Goal: Information Seeking & Learning: Learn about a topic

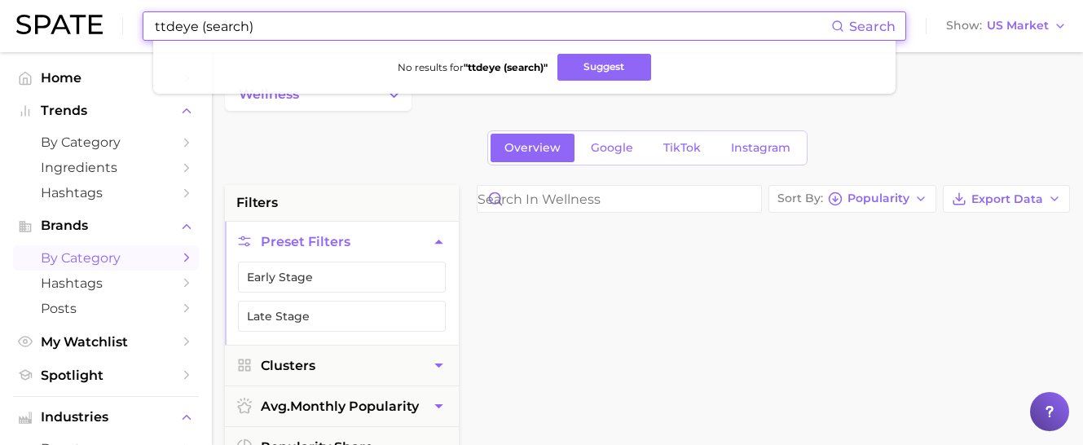
scroll to position [3115, 0]
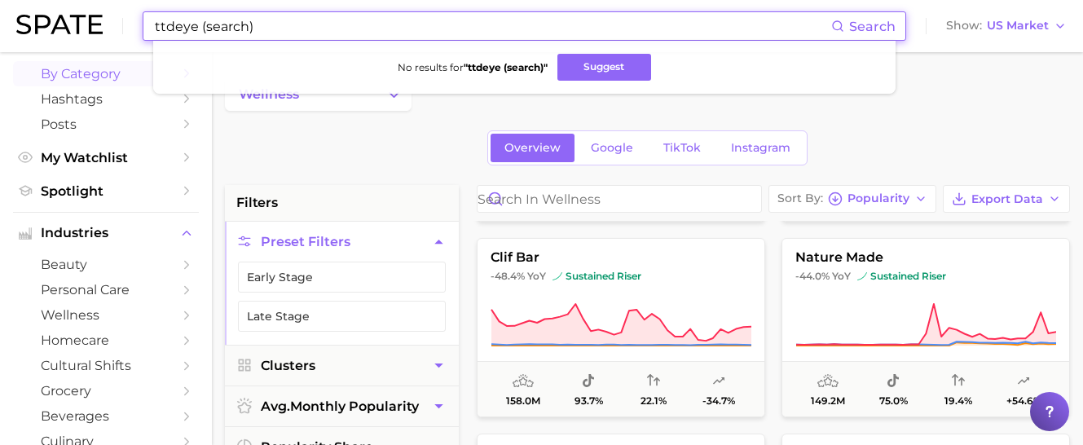
drag, startPoint x: 278, startPoint y: 25, endPoint x: -2, endPoint y: 20, distance: 280.3
click at [0, 20] on html "ttdeye (search) Search No results for " ttdeye (search) " Suggest Show US Marke…" at bounding box center [541, 222] width 1083 height 445
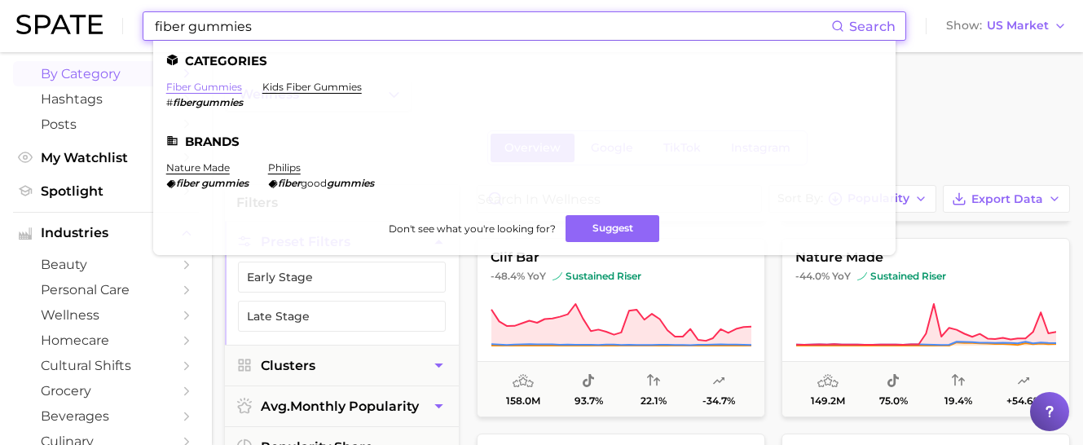
type input "fiber gummies"
click at [212, 86] on link "fiber gummies" at bounding box center [204, 87] width 76 height 12
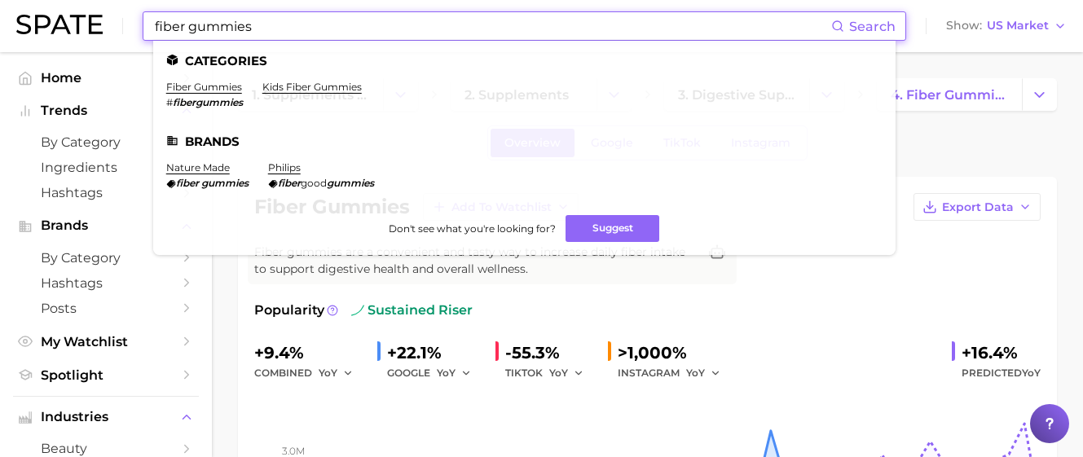
drag, startPoint x: 288, startPoint y: 26, endPoint x: 78, endPoint y: 21, distance: 209.4
click at [78, 21] on div "fiber gummies Search Categories fiber gummies # fibergummies kids fiber gummies…" at bounding box center [541, 26] width 1050 height 52
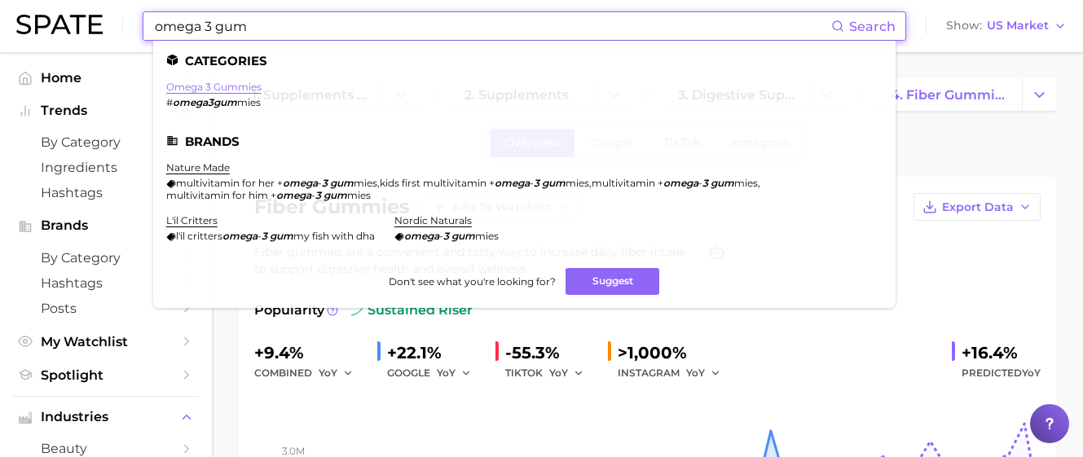
click at [243, 90] on link "omega 3 gummies" at bounding box center [213, 87] width 95 height 12
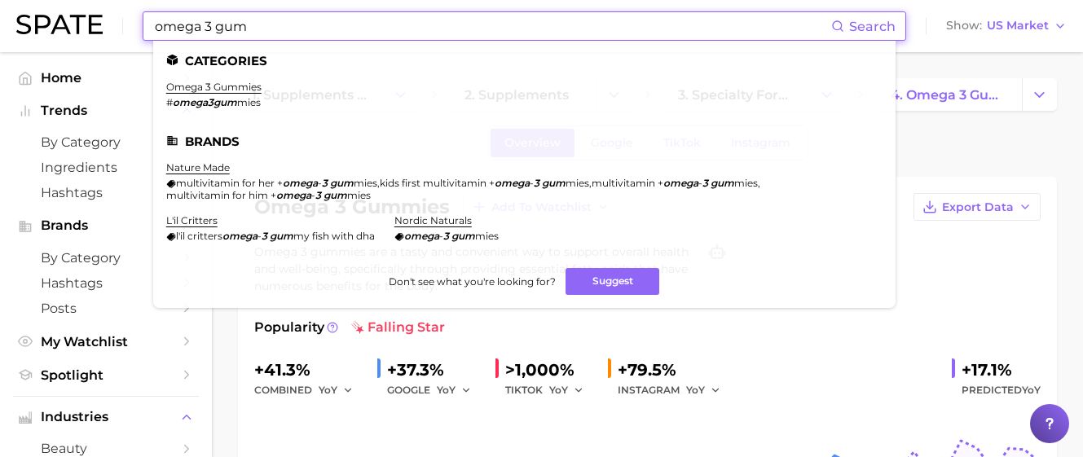
drag, startPoint x: 280, startPoint y: 26, endPoint x: -34, endPoint y: -4, distance: 315.9
click at [0, 0] on html "omega 3 gum Search Categories omega 3 gummies # omega3gum mies Brands nature ma…" at bounding box center [541, 228] width 1083 height 457
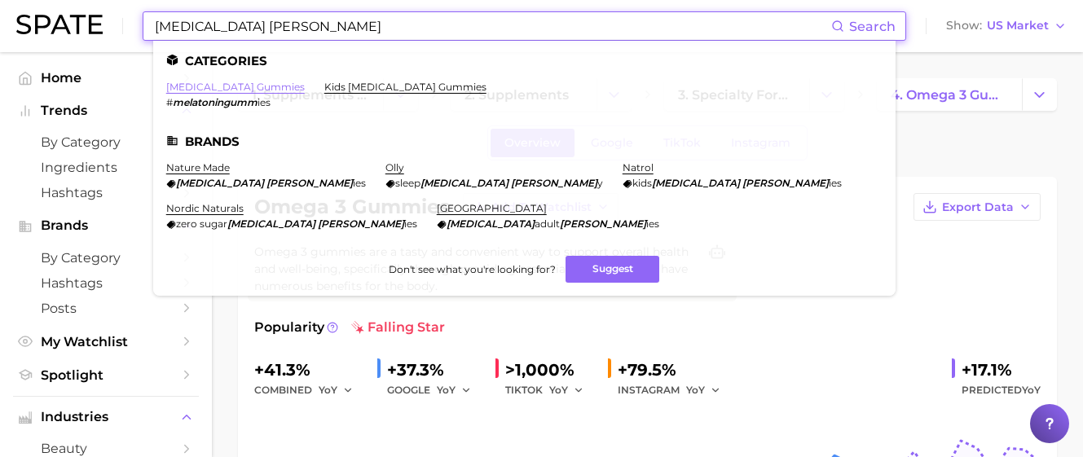
click at [253, 86] on link "[MEDICAL_DATA] gummies" at bounding box center [235, 87] width 138 height 12
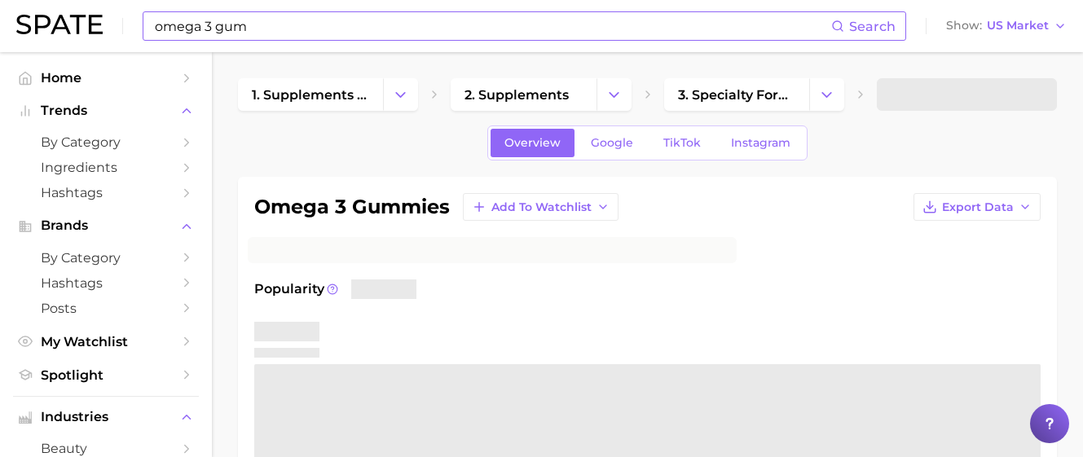
type input "fiber gummies"
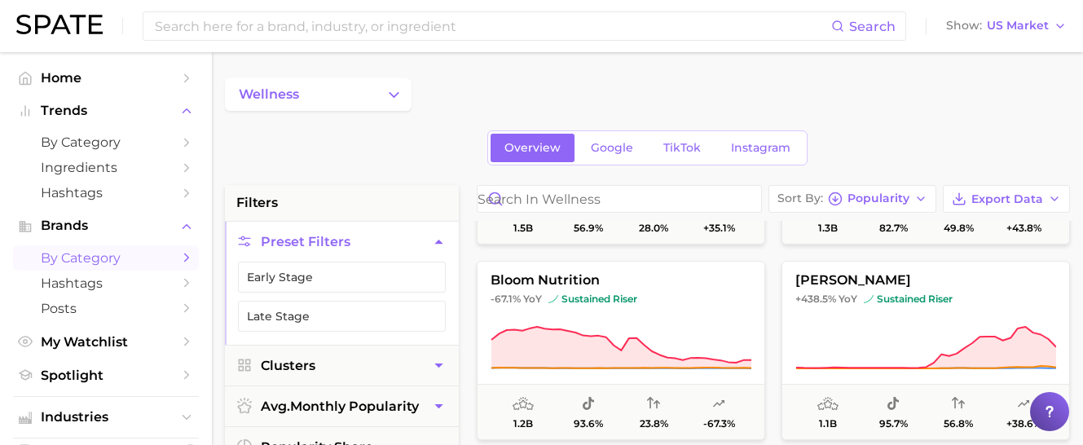
scroll to position [571, 0]
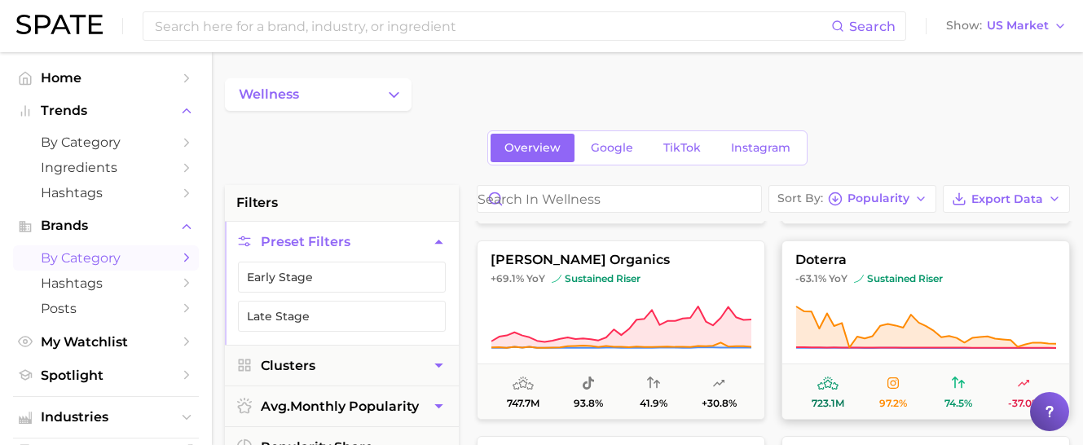
click at [830, 309] on icon at bounding box center [925, 328] width 261 height 46
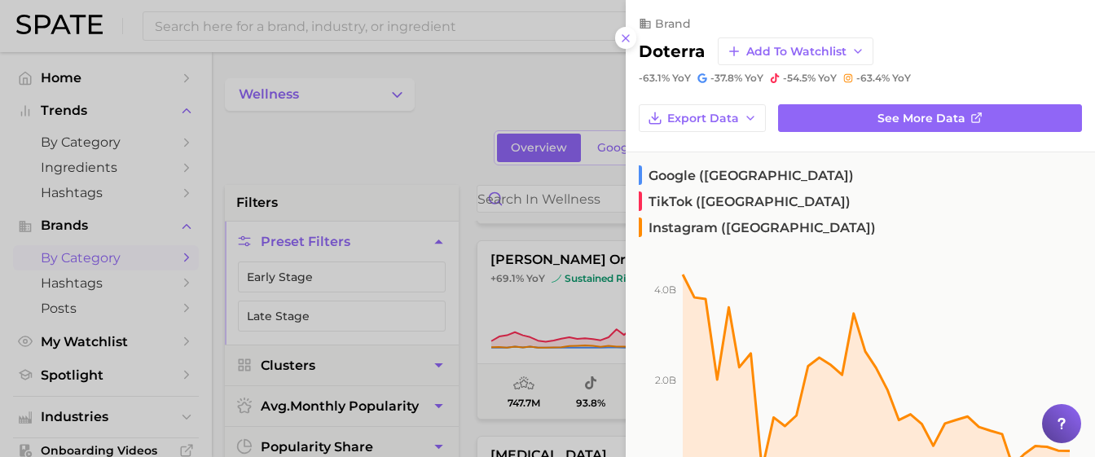
click at [600, 324] on div at bounding box center [547, 228] width 1095 height 457
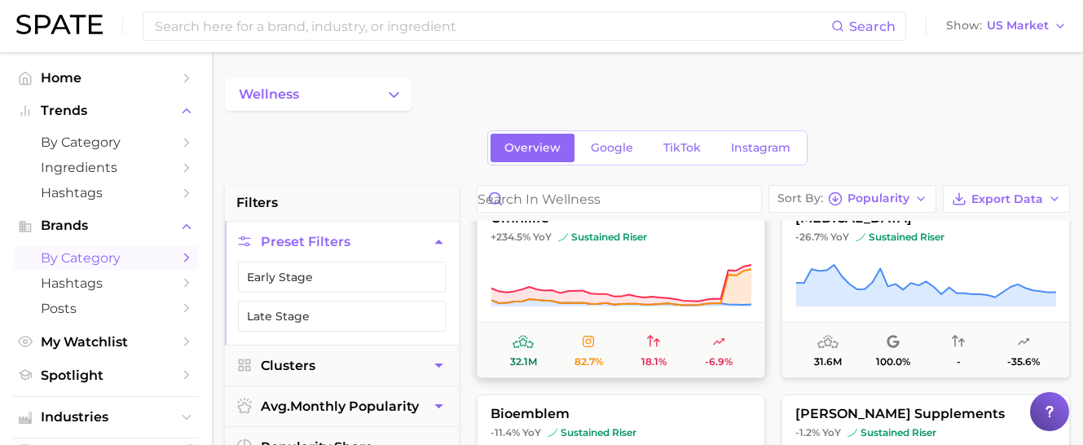
scroll to position [9984, 0]
